Goal: Information Seeking & Learning: Check status

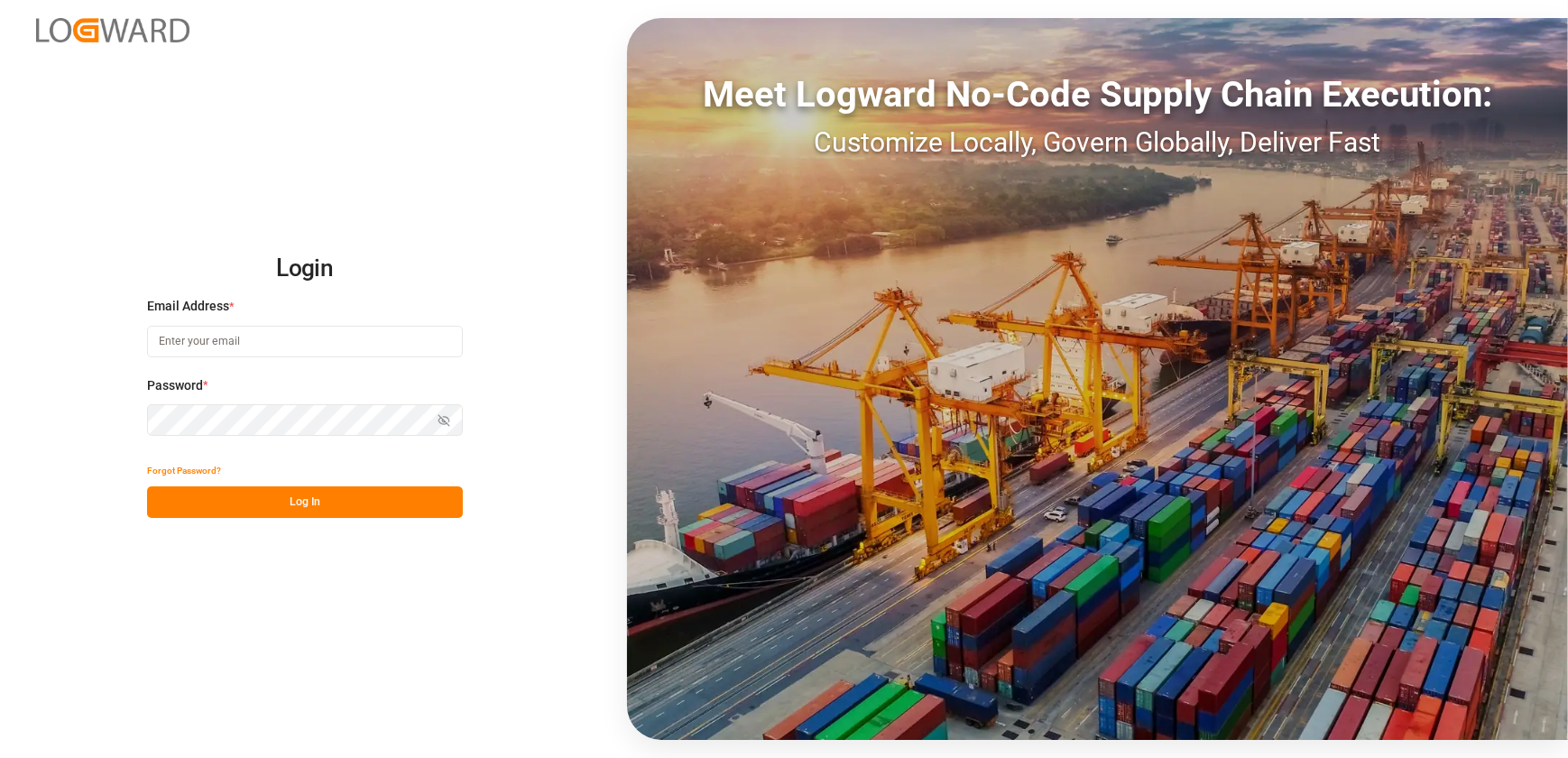
click at [179, 338] on input at bounding box center [304, 341] width 315 height 31
type input "[EMAIL_ADDRESS][DOMAIN_NAME]"
click at [279, 503] on button "Log In" at bounding box center [304, 501] width 315 height 31
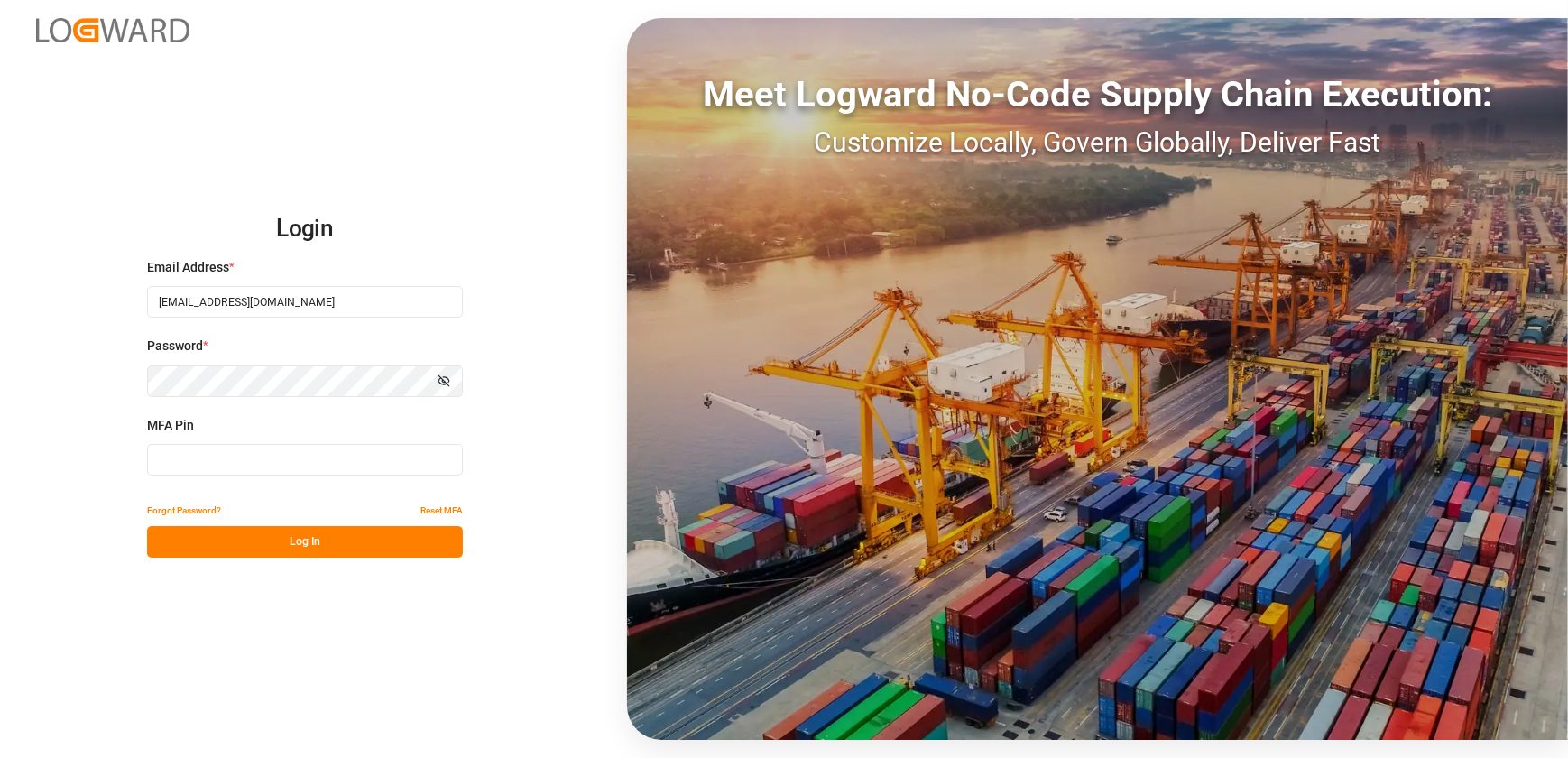
click at [366, 442] on div "MFA Pin" at bounding box center [304, 455] width 315 height 79
click at [361, 449] on input at bounding box center [304, 459] width 315 height 31
click at [407, 537] on button "Log In" at bounding box center [304, 541] width 315 height 31
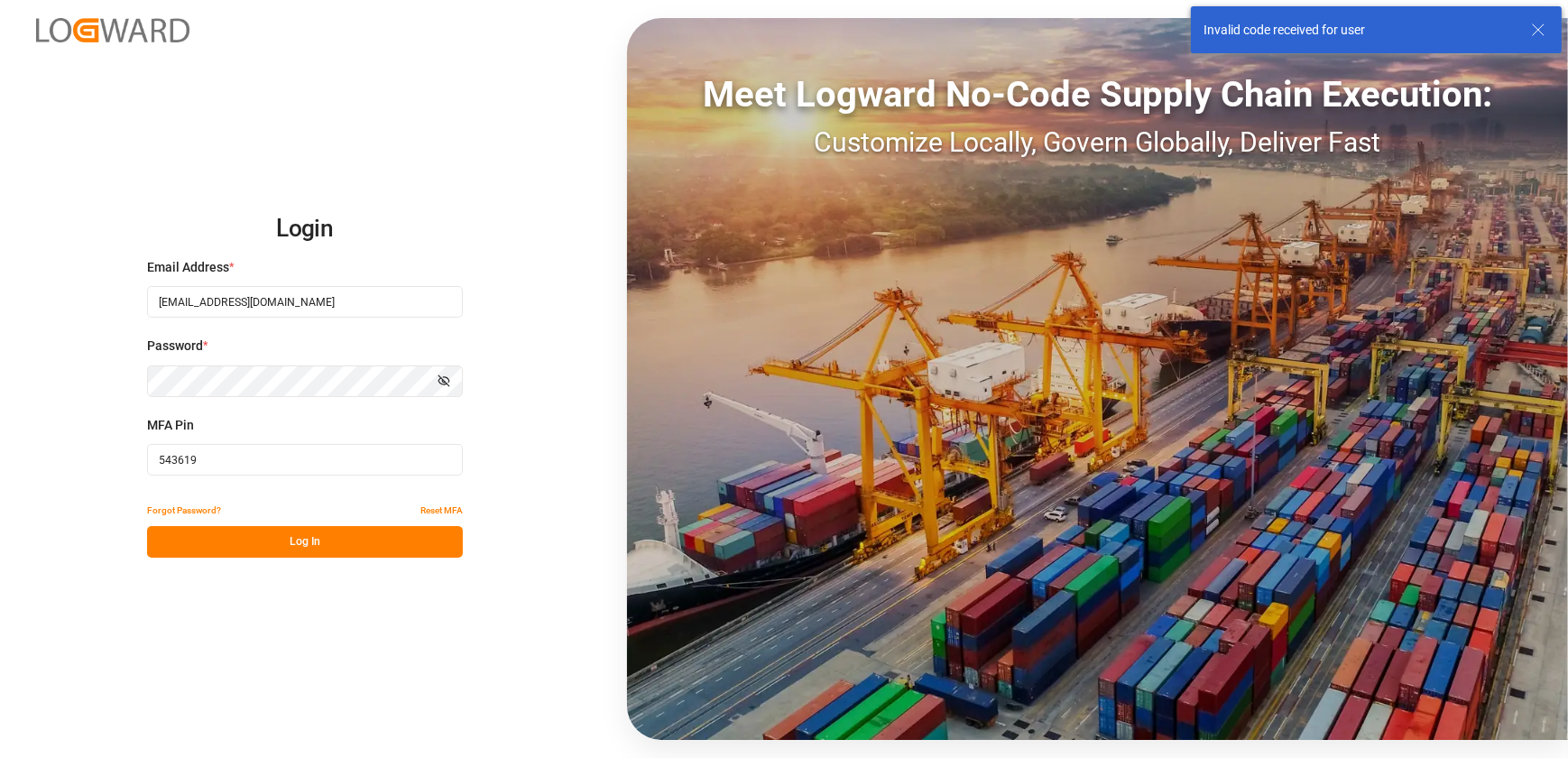
click at [250, 469] on input "543619" at bounding box center [304, 459] width 315 height 31
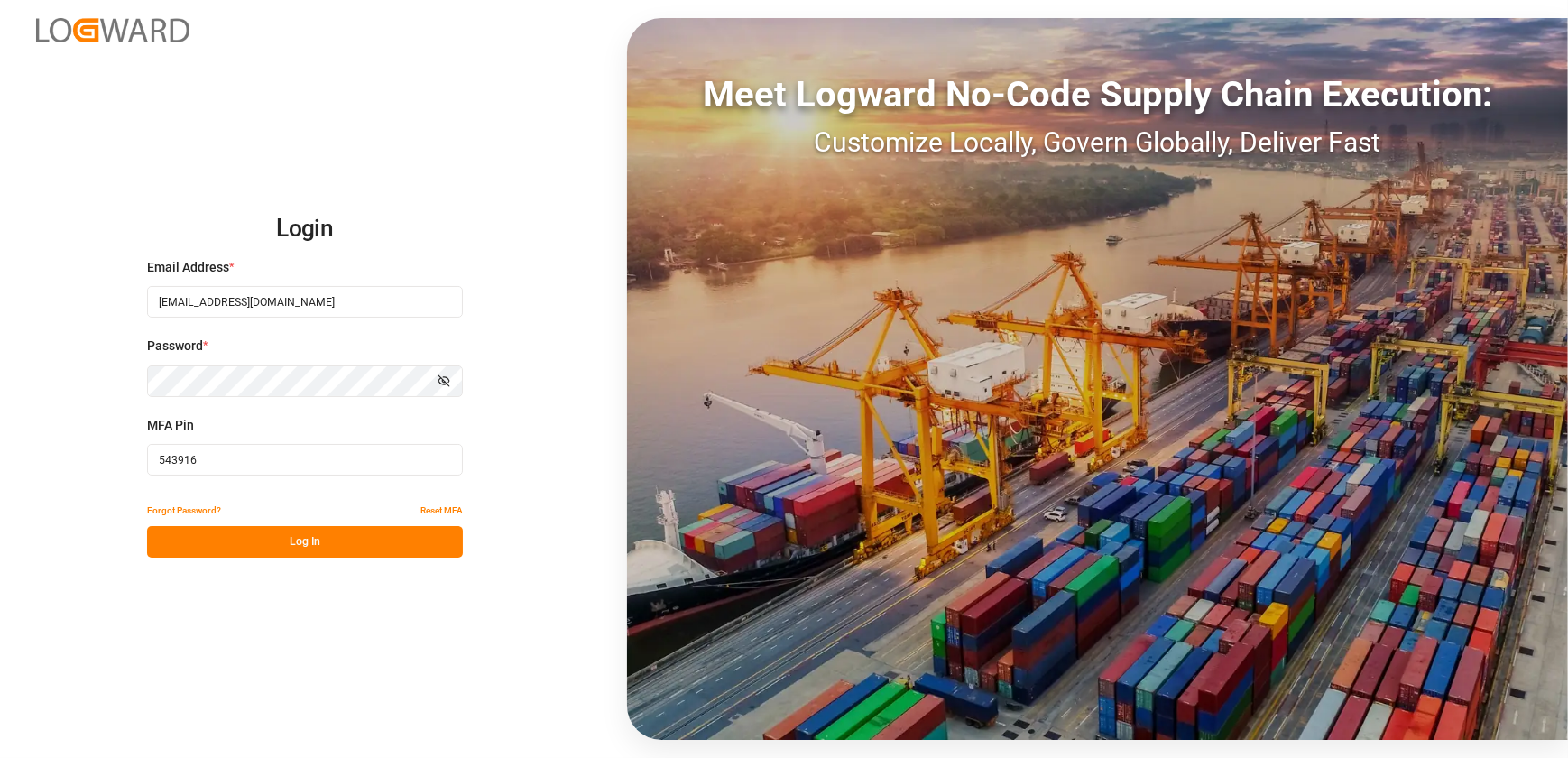
type input "543916"
click at [367, 548] on button "Log In" at bounding box center [304, 541] width 315 height 31
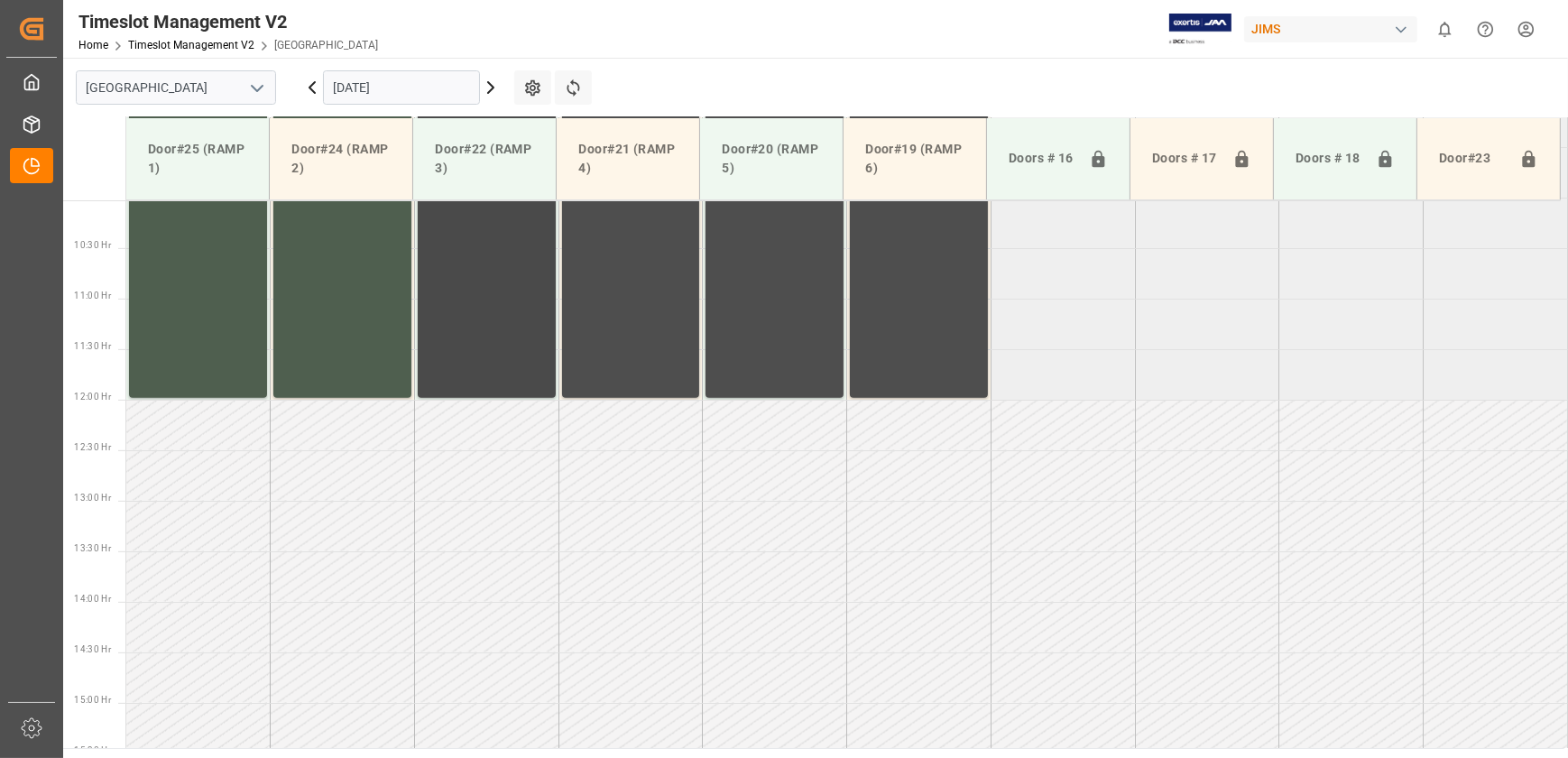
scroll to position [727, 0]
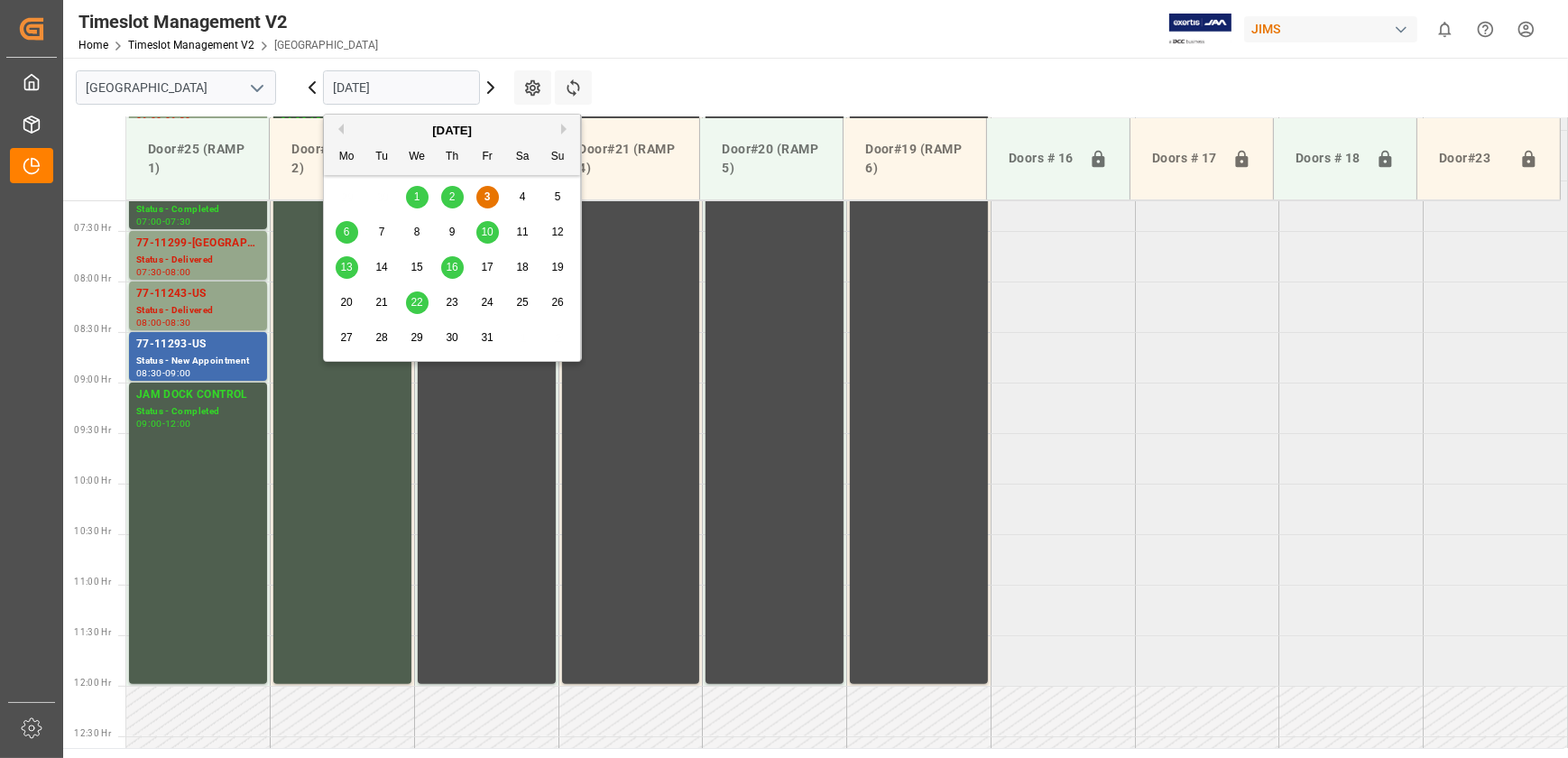
click at [411, 93] on input "[DATE]" at bounding box center [401, 88] width 157 height 34
click at [346, 228] on span "6" at bounding box center [347, 231] width 7 height 12
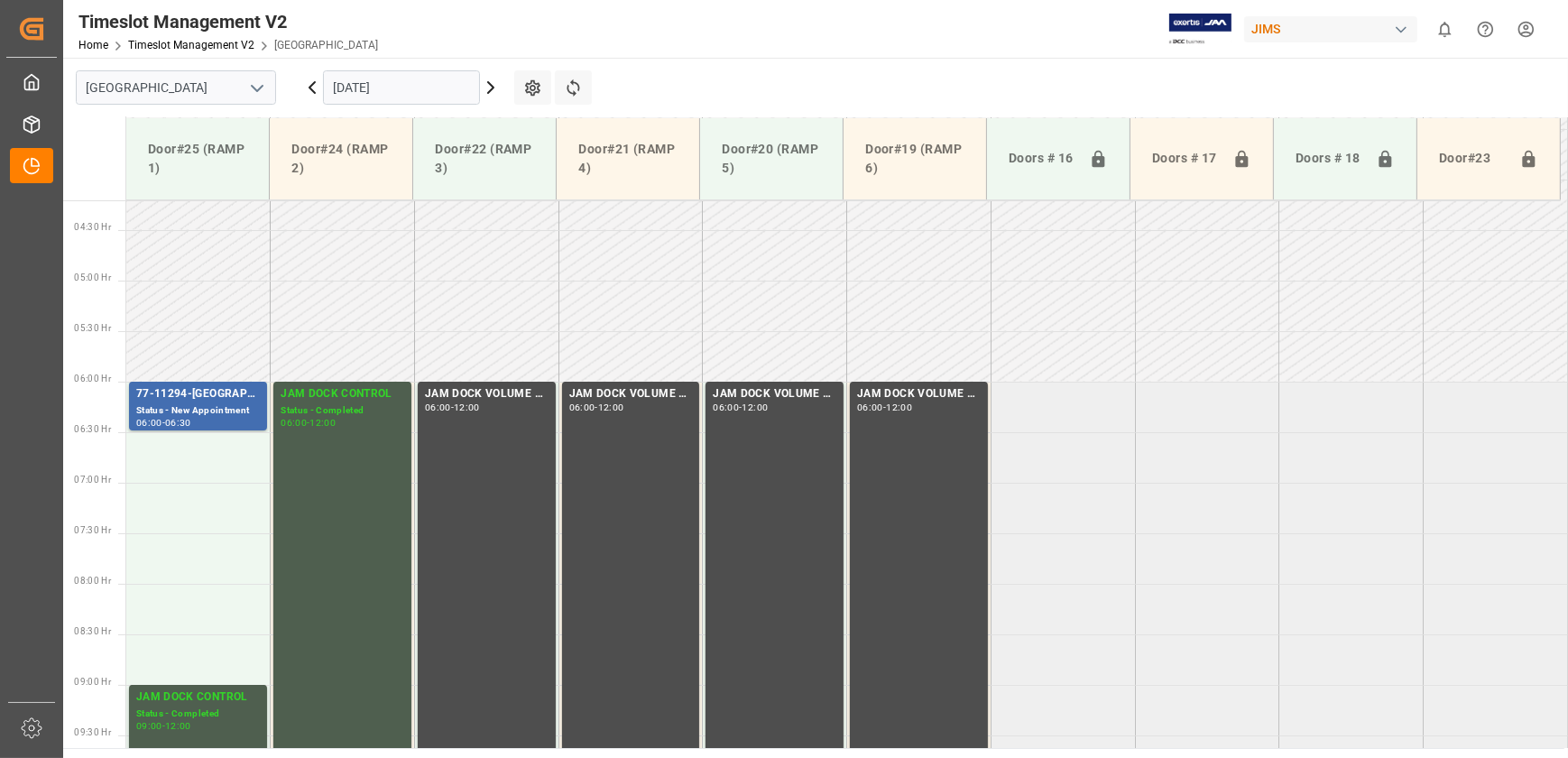
scroll to position [153, 0]
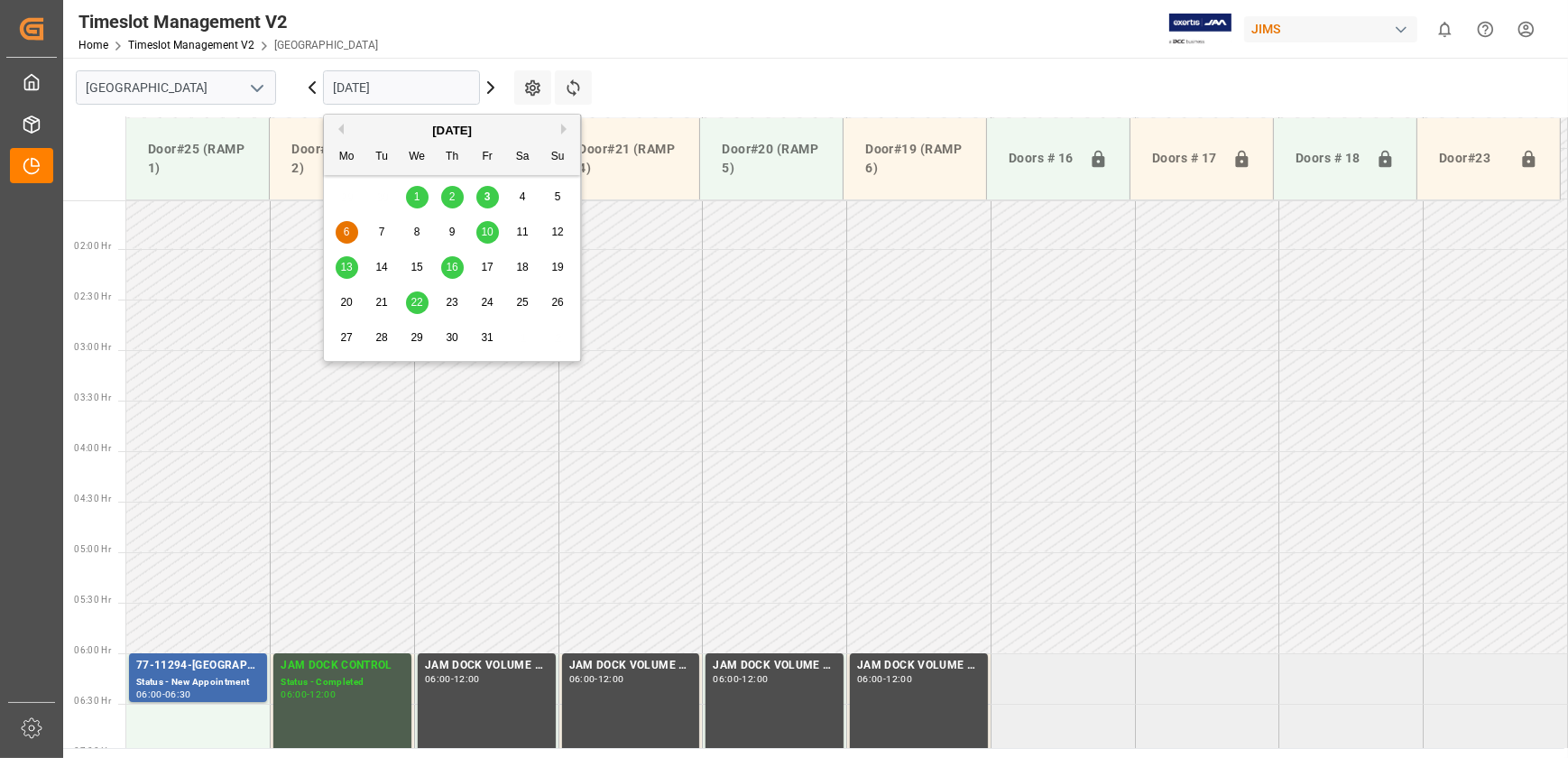
click at [391, 81] on input "[DATE]" at bounding box center [401, 88] width 157 height 34
click at [487, 196] on span "3" at bounding box center [488, 196] width 7 height 12
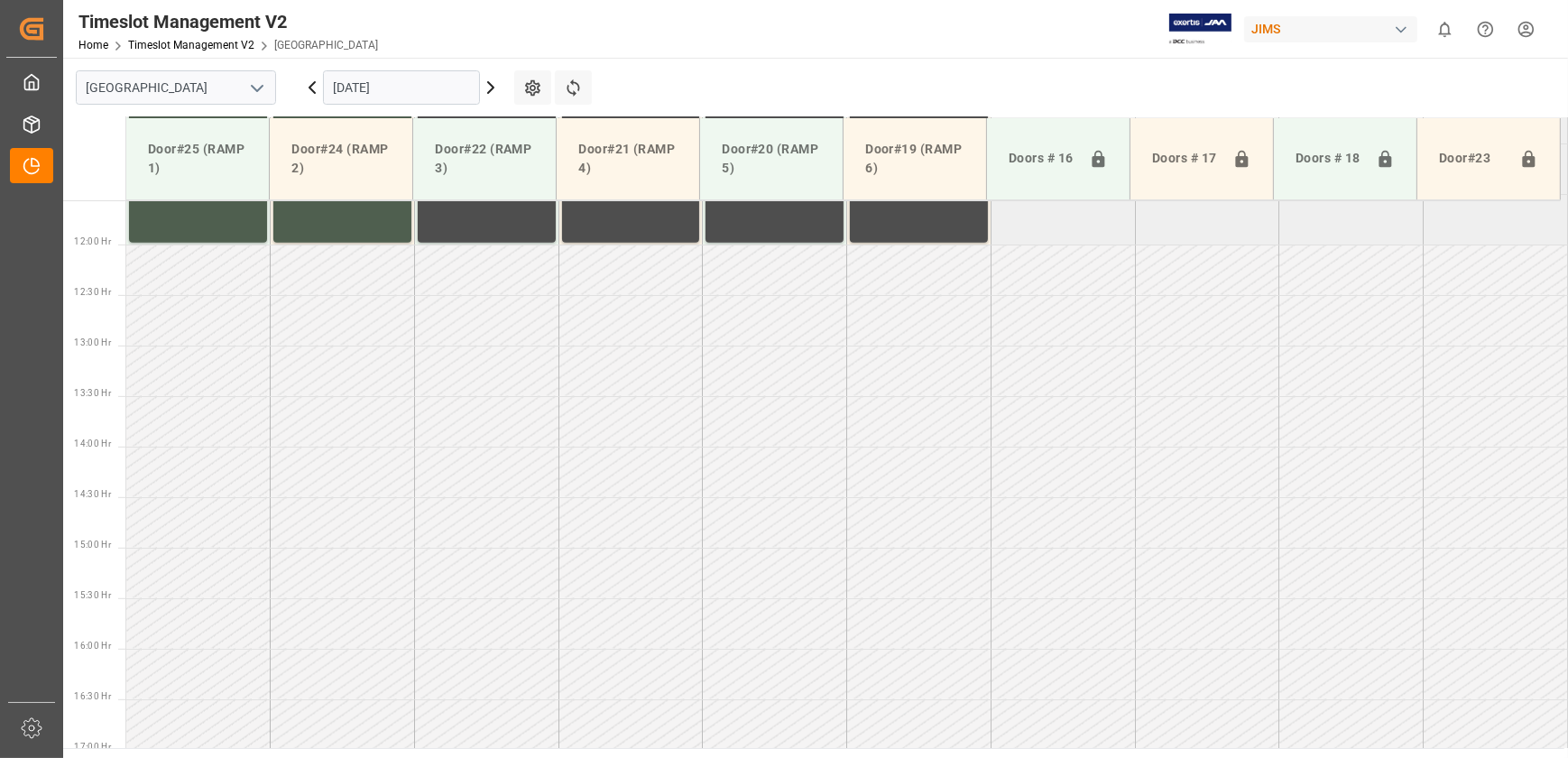
scroll to position [1219, 0]
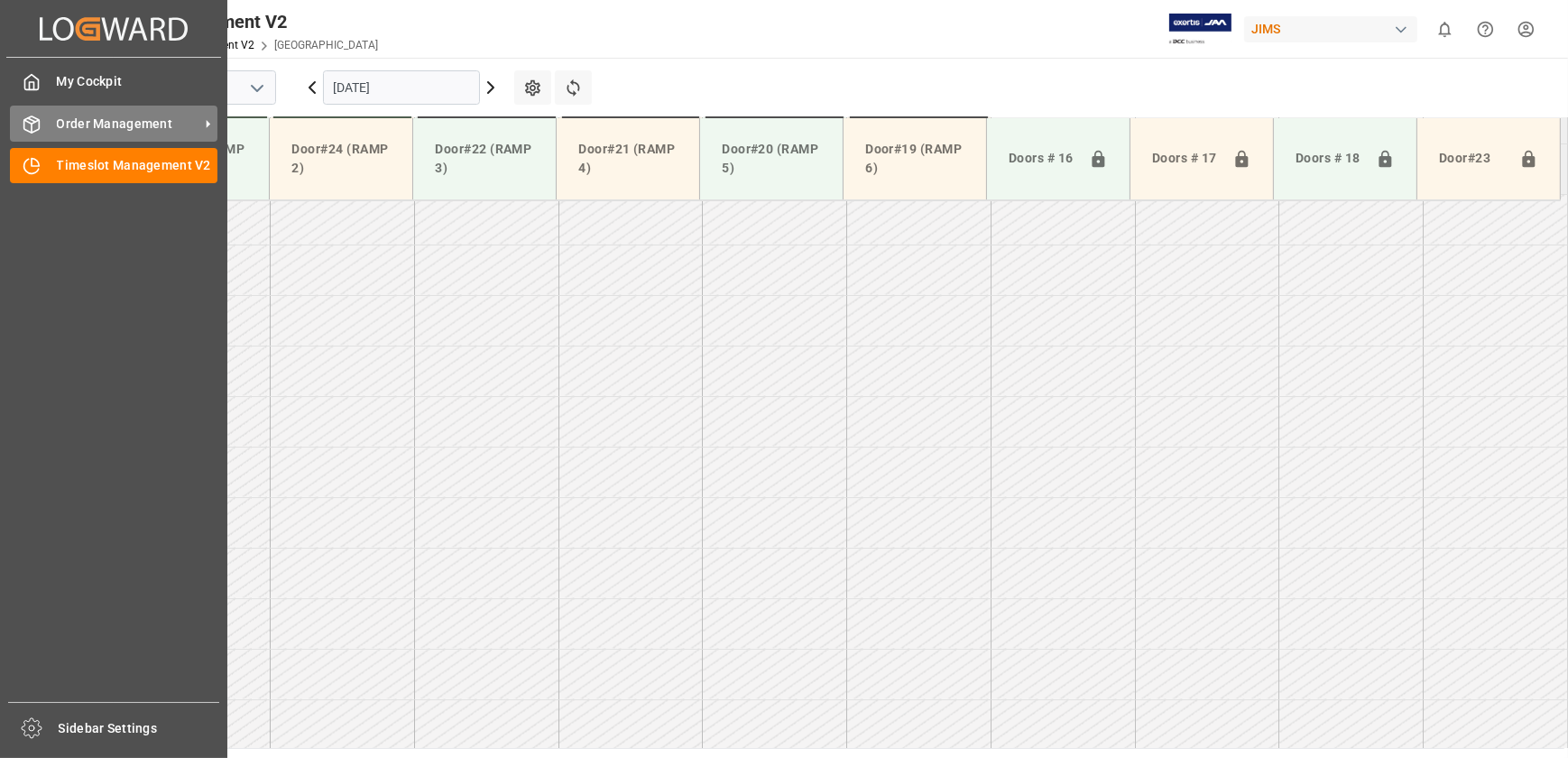
click at [31, 114] on div at bounding box center [25, 124] width 30 height 19
click at [45, 121] on div "Order Management Order Management" at bounding box center [113, 123] width 208 height 35
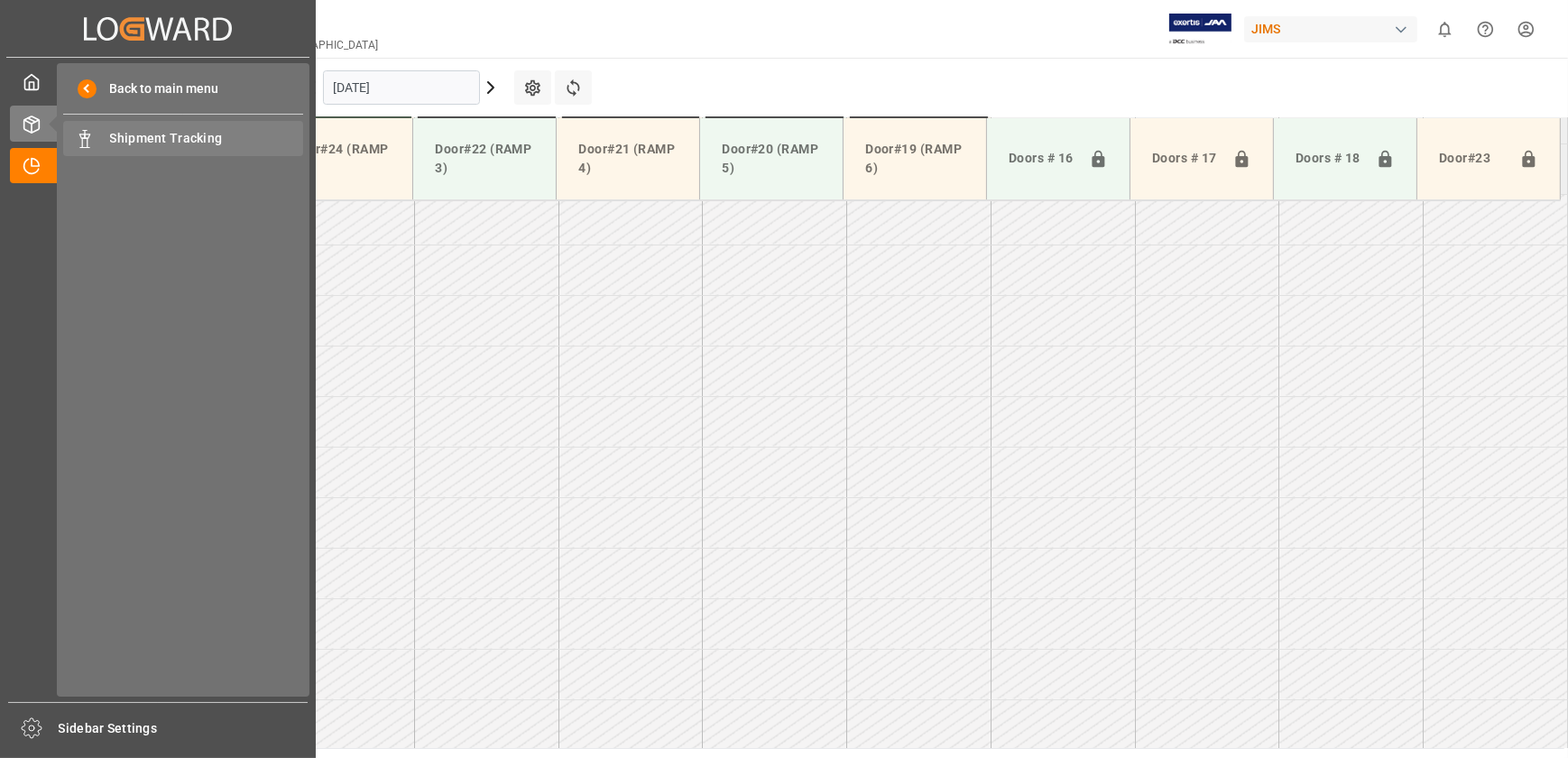
click at [113, 145] on span "Shipment Tracking" at bounding box center [208, 138] width 194 height 19
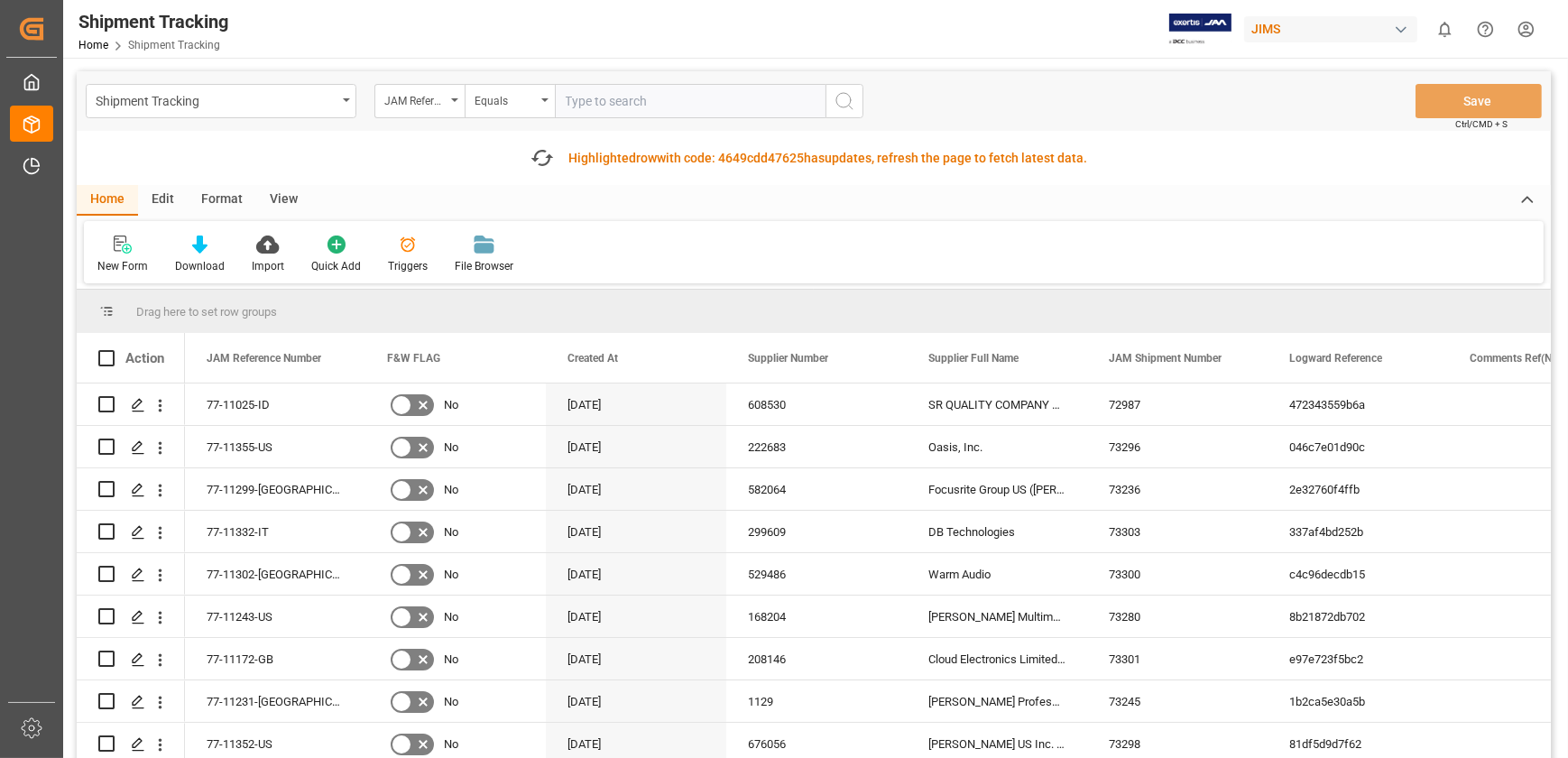
click at [620, 94] on input "text" at bounding box center [690, 101] width 271 height 34
click at [428, 99] on div "JAM Reference Number" at bounding box center [414, 99] width 61 height 21
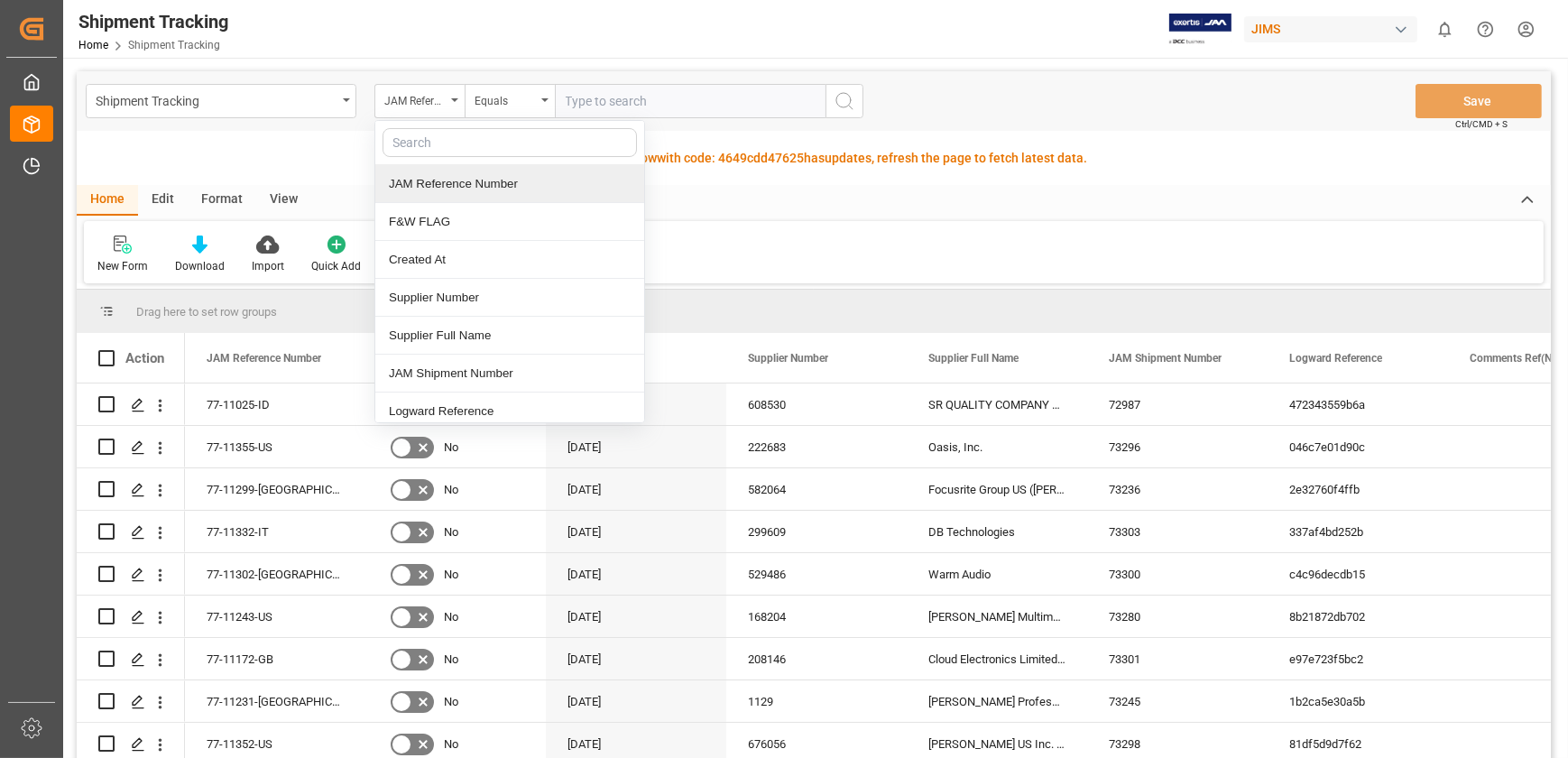
click at [453, 138] on input "text" at bounding box center [510, 142] width 254 height 29
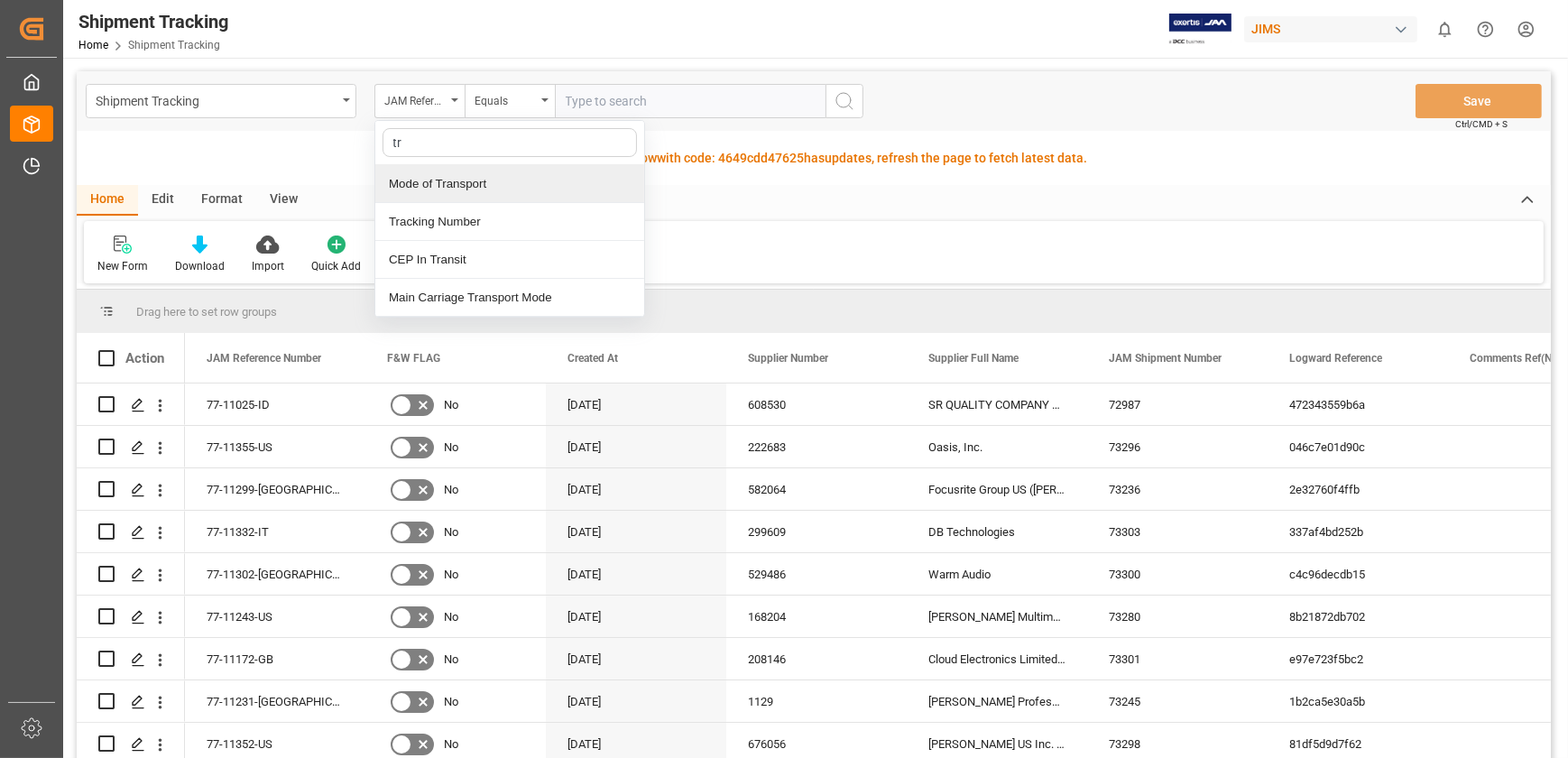
type input "tra"
drag, startPoint x: 435, startPoint y: 213, endPoint x: 464, endPoint y: 193, distance: 35.2
click at [438, 213] on div "Tracking Number" at bounding box center [510, 222] width 269 height 38
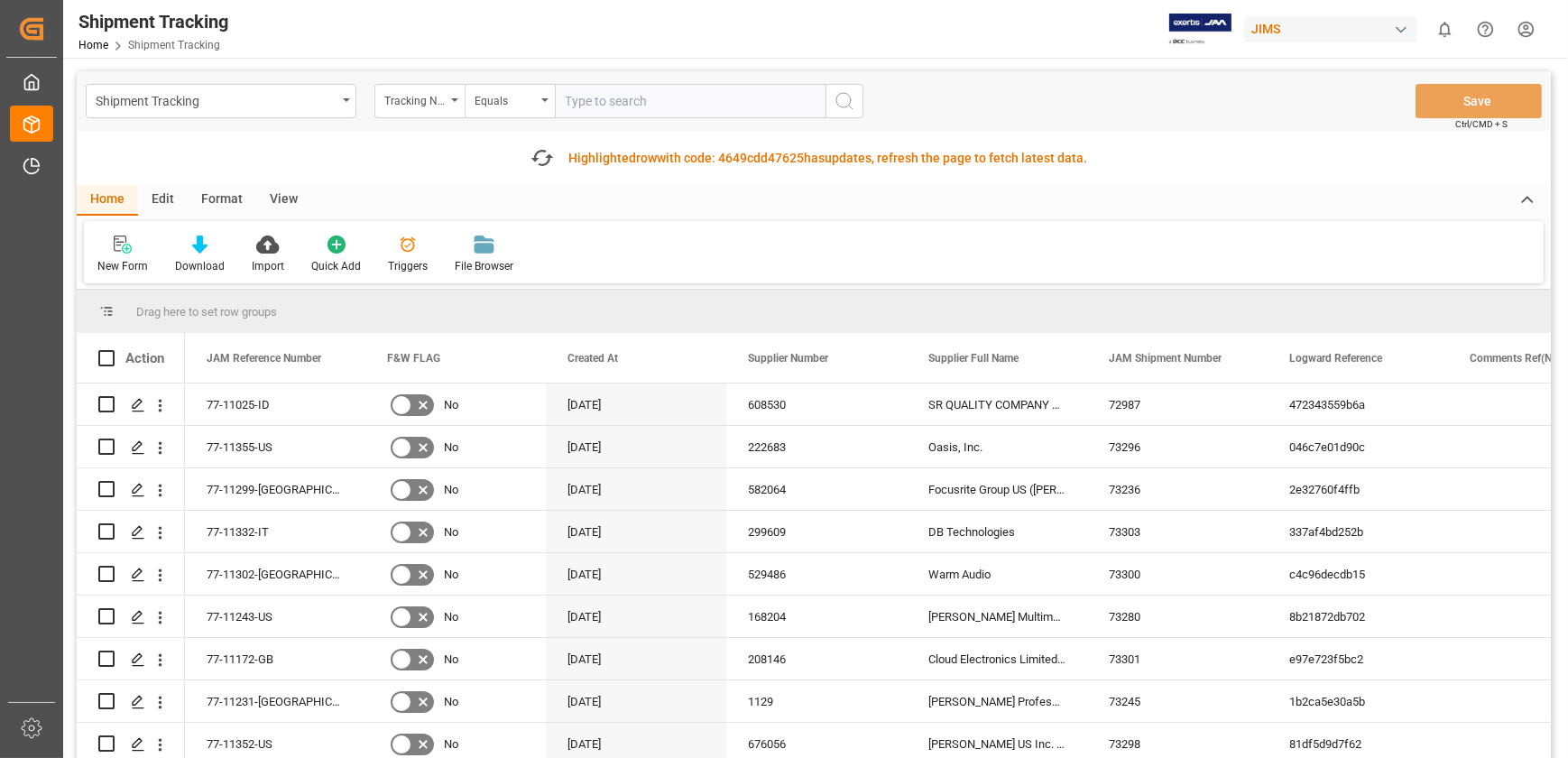
click at [593, 101] on input "text" at bounding box center [690, 101] width 271 height 34
type input "884817949063"
click at [845, 98] on icon "search button" at bounding box center [844, 101] width 22 height 22
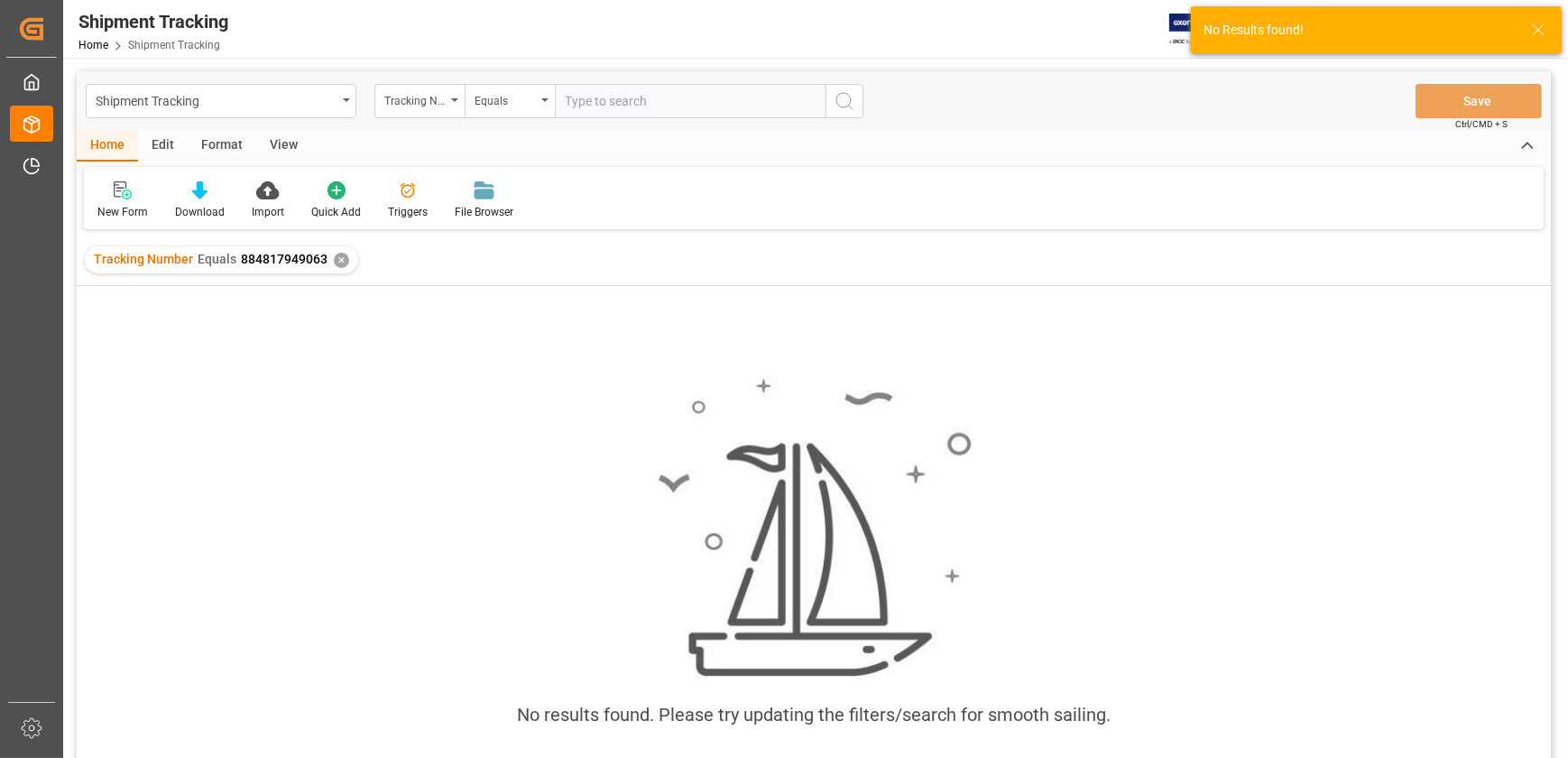
click at [333, 262] on div "✕" at bounding box center [341, 260] width 15 height 15
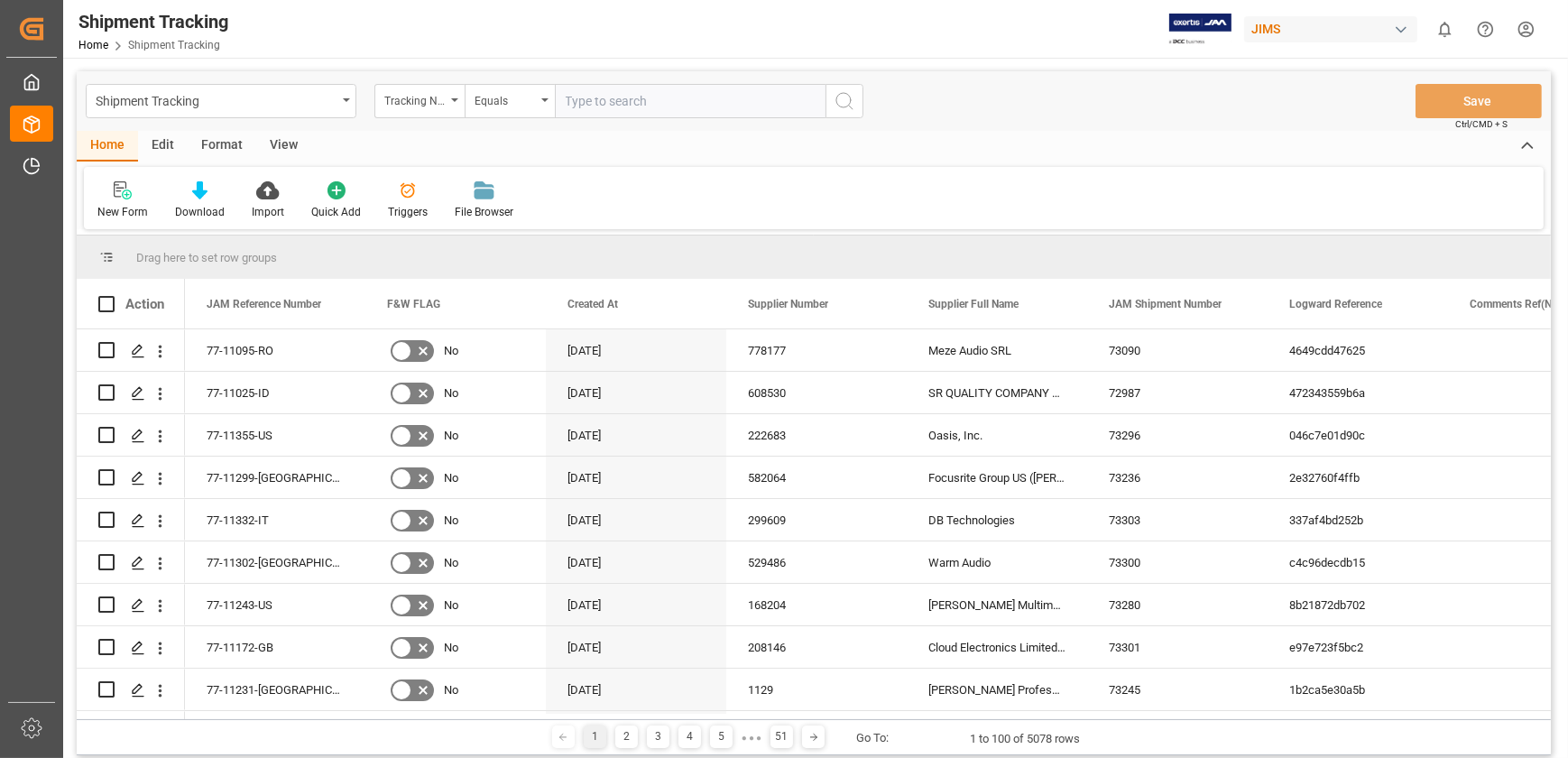
click at [643, 108] on input "text" at bounding box center [690, 101] width 271 height 34
click at [452, 100] on icon "open menu" at bounding box center [455, 100] width 8 height 4
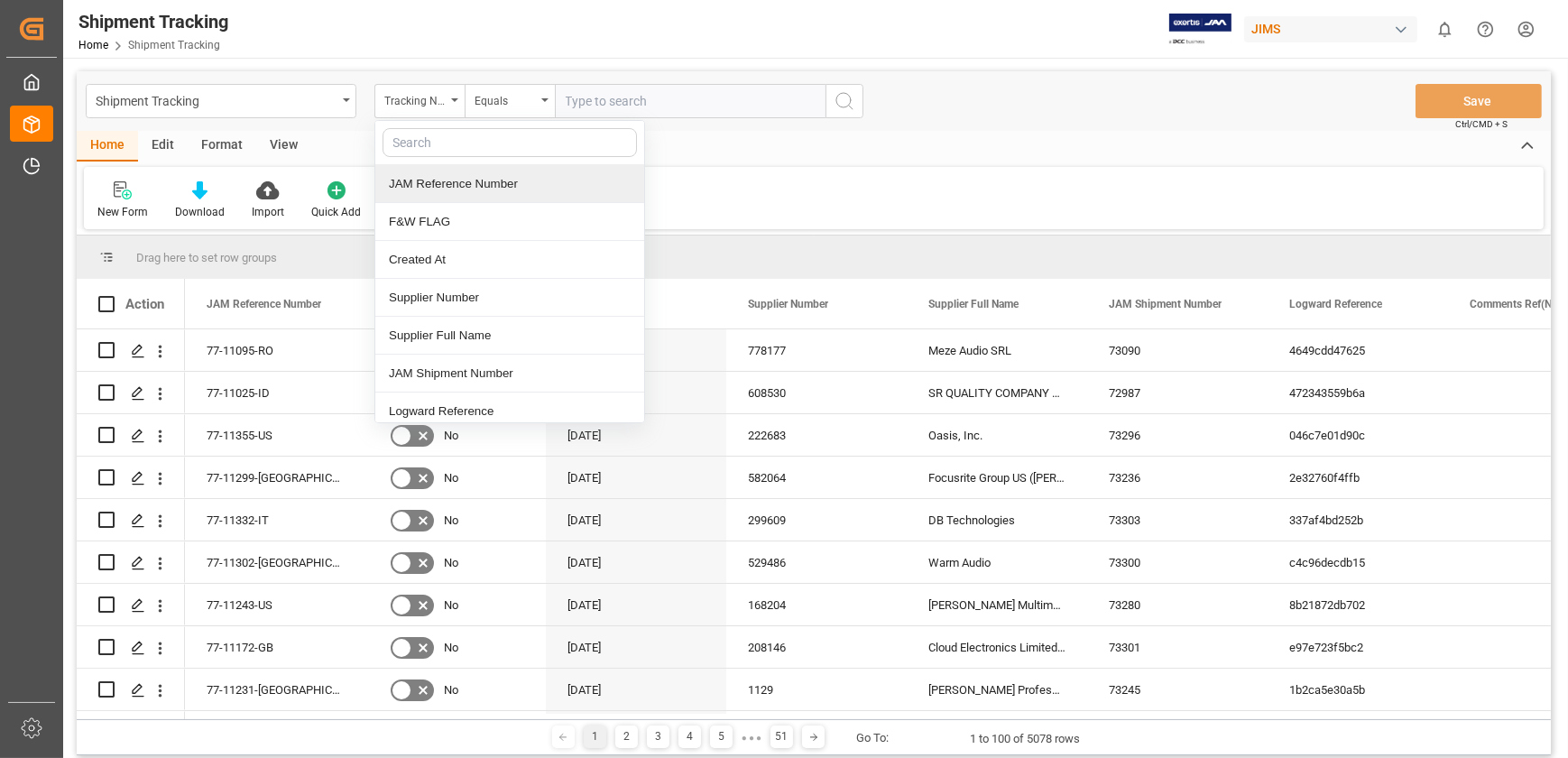
click at [426, 193] on div "JAM Reference Number" at bounding box center [510, 184] width 269 height 38
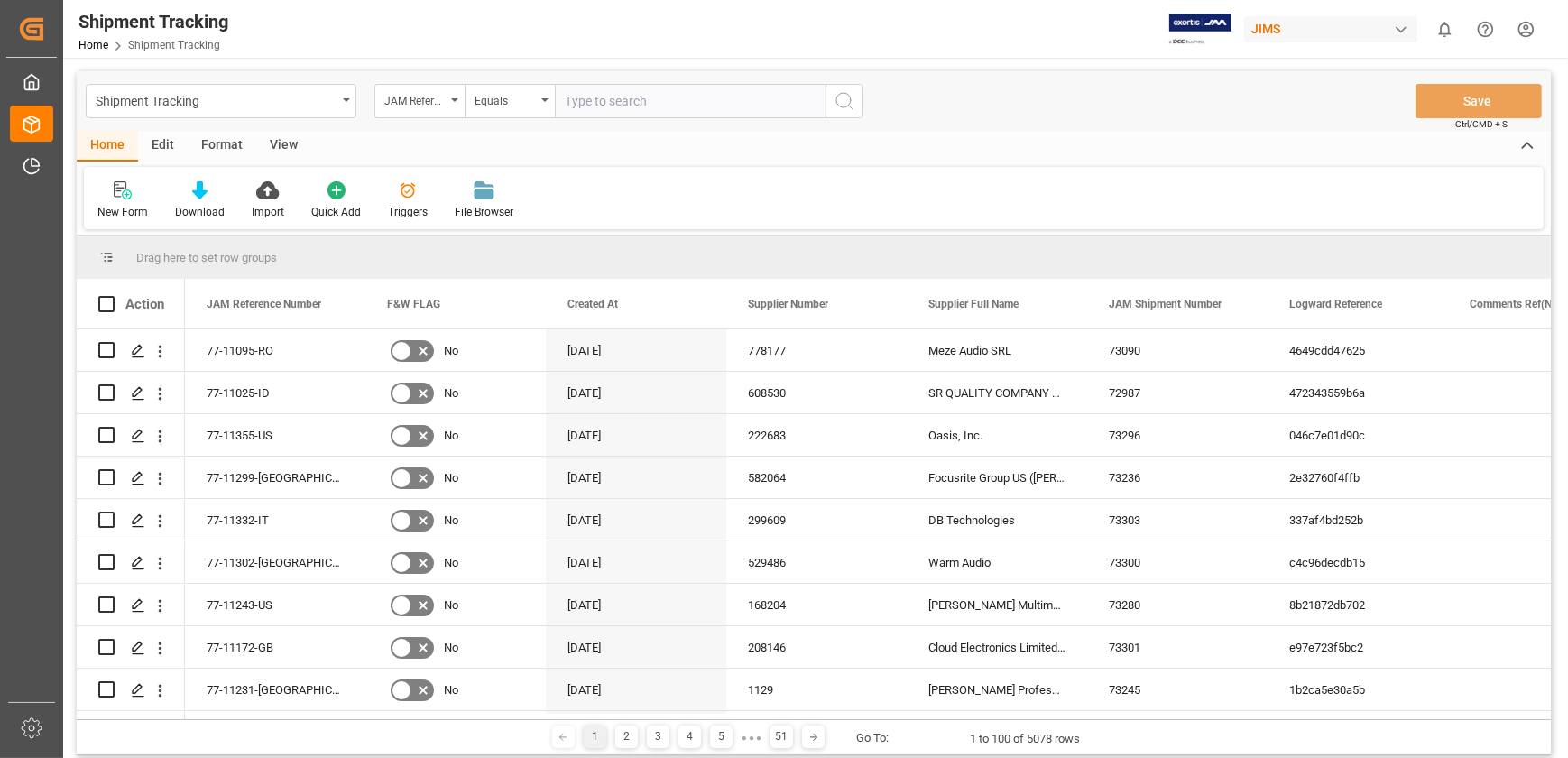
click at [635, 98] on input "text" at bounding box center [690, 101] width 271 height 34
paste input "77-11308-[GEOGRAPHIC_DATA]"
type input "77-11308-[GEOGRAPHIC_DATA]"
click at [847, 102] on icon "search button" at bounding box center [844, 101] width 22 height 22
